Goal: Transaction & Acquisition: Purchase product/service

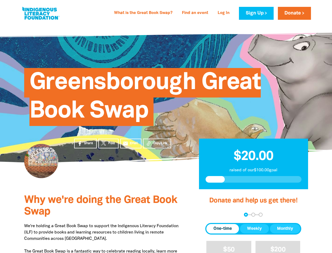
click at [166, 126] on div "Greensborough Great Book Swap" at bounding box center [166, 92] width 300 height 107
click at [157, 143] on span "Copy Link" at bounding box center [160, 143] width 14 height 5
click at [213, 214] on div "arrow_back Back Step 1 Step 2 Step 3" at bounding box center [253, 214] width 96 height 4
click at [246, 214] on div "Navigate to step 1 of 3 to enter your donation amount" at bounding box center [245, 214] width 1 height 1
click at [223, 228] on span "One-time" at bounding box center [223, 228] width 18 height 6
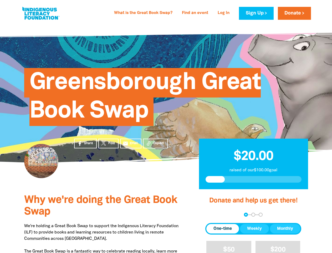
click at [255, 228] on span "Weekly" at bounding box center [254, 228] width 15 height 6
click at [285, 228] on span "Monthly" at bounding box center [285, 228] width 16 height 6
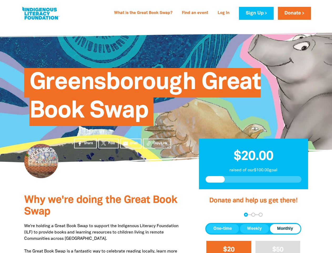
click at [229, 247] on span "$20" at bounding box center [228, 249] width 11 height 6
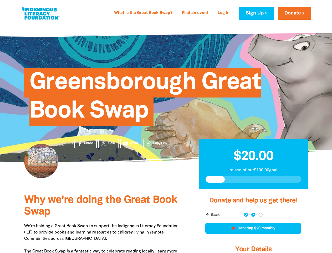
scroll to position [143, 0]
